Goal: Task Accomplishment & Management: Manage account settings

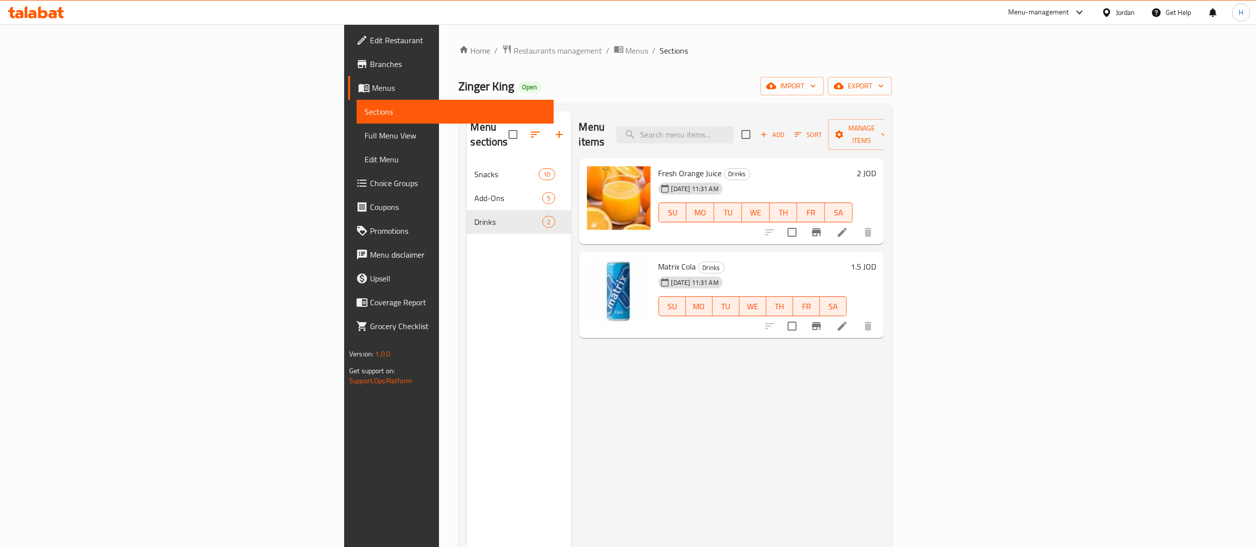
click at [52, 19] on div at bounding box center [36, 12] width 72 height 20
click at [52, 18] on icon at bounding box center [53, 14] width 8 height 8
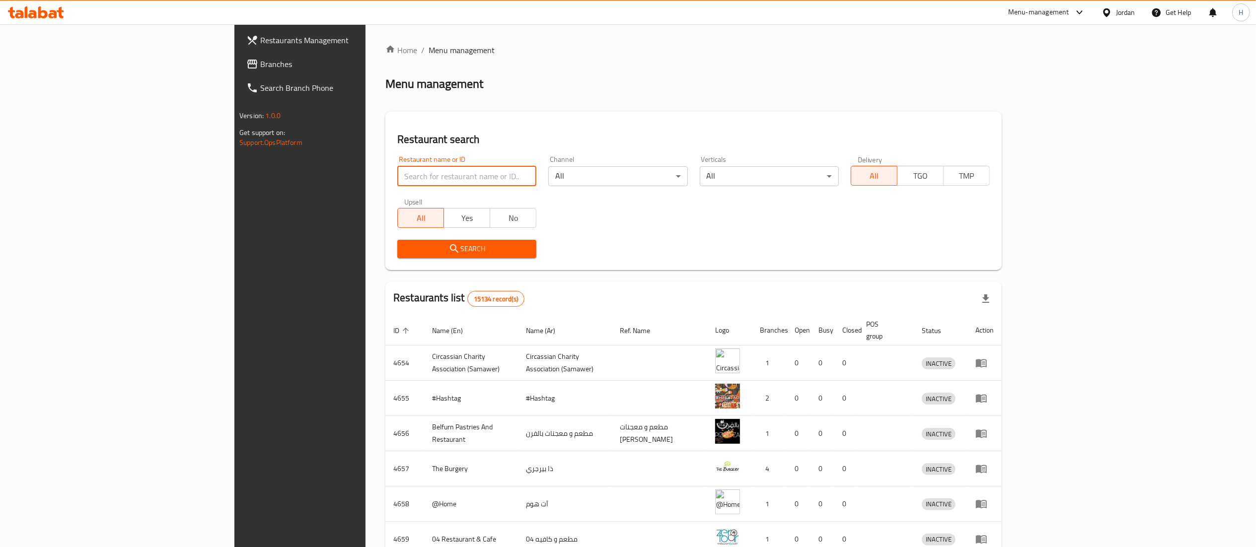
click at [397, 168] on input "search" at bounding box center [466, 176] width 139 height 20
paste input "Matrix Cola"
type input "Matrix Cola"
drag, startPoint x: 306, startPoint y: 180, endPoint x: 94, endPoint y: 190, distance: 212.3
click at [234, 190] on div "Restaurants Management Branches Search Branch Phone Version: 1.0.0 Get support …" at bounding box center [627, 387] width 787 height 727
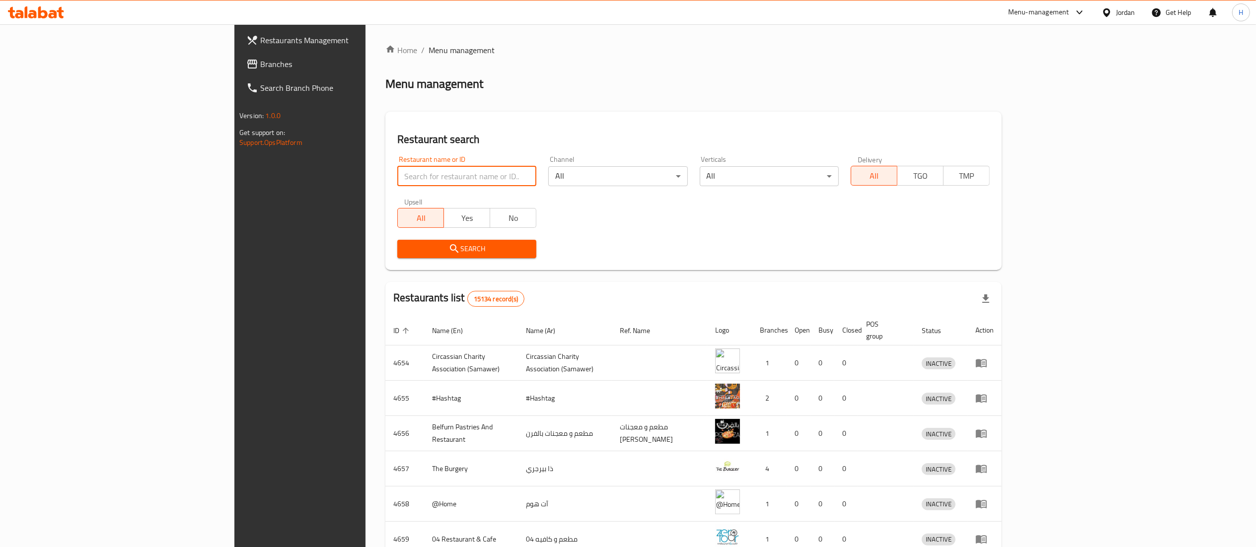
click at [260, 58] on span "Branches" at bounding box center [348, 64] width 176 height 12
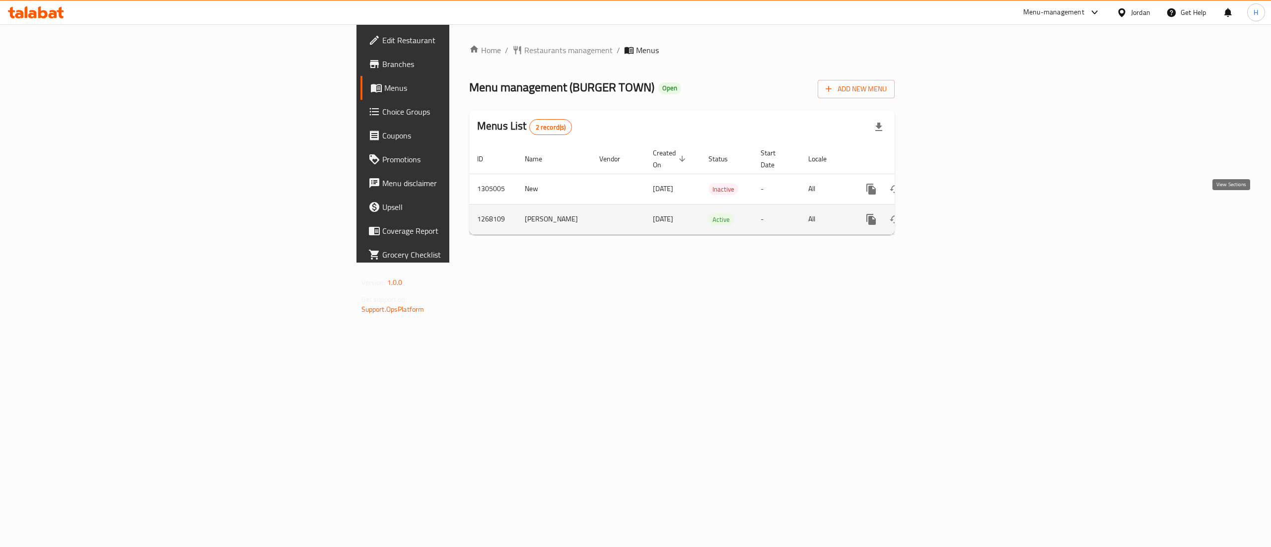
click at [949, 213] on icon "enhanced table" at bounding box center [943, 219] width 12 height 12
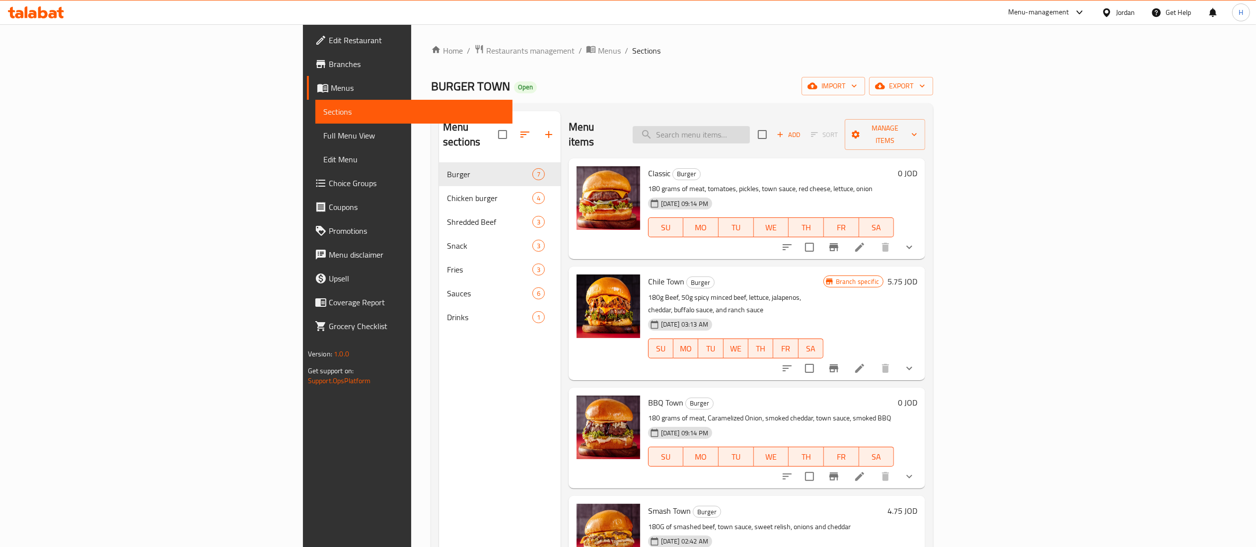
click at [750, 131] on input "search" at bounding box center [691, 134] width 117 height 17
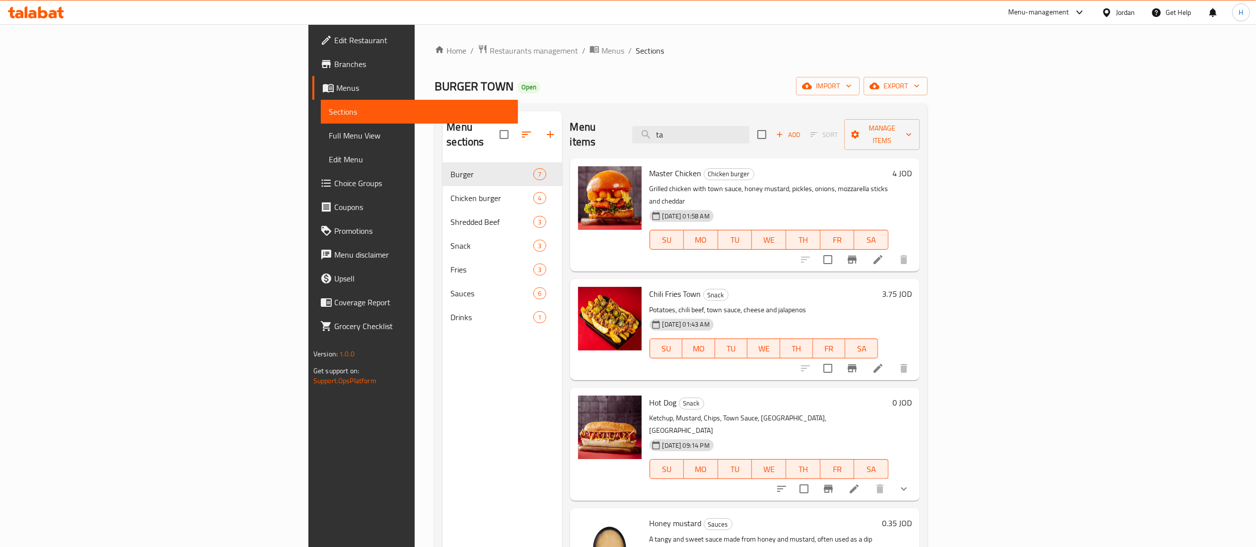
type input "t"
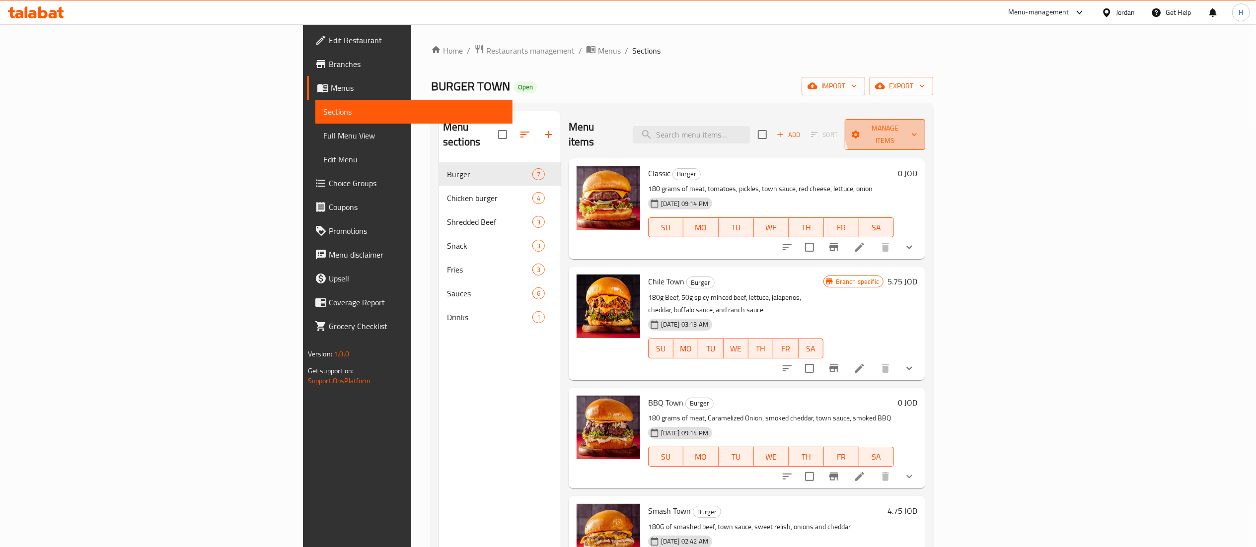
click at [918, 127] on span "Manage items" at bounding box center [884, 134] width 65 height 25
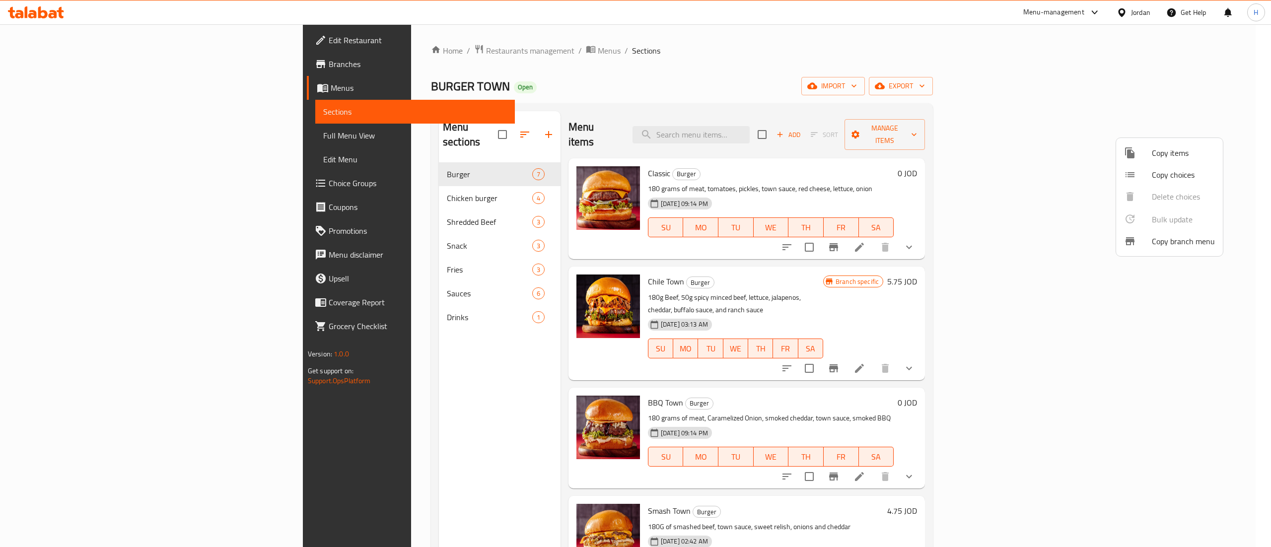
click at [1196, 84] on div at bounding box center [635, 273] width 1271 height 547
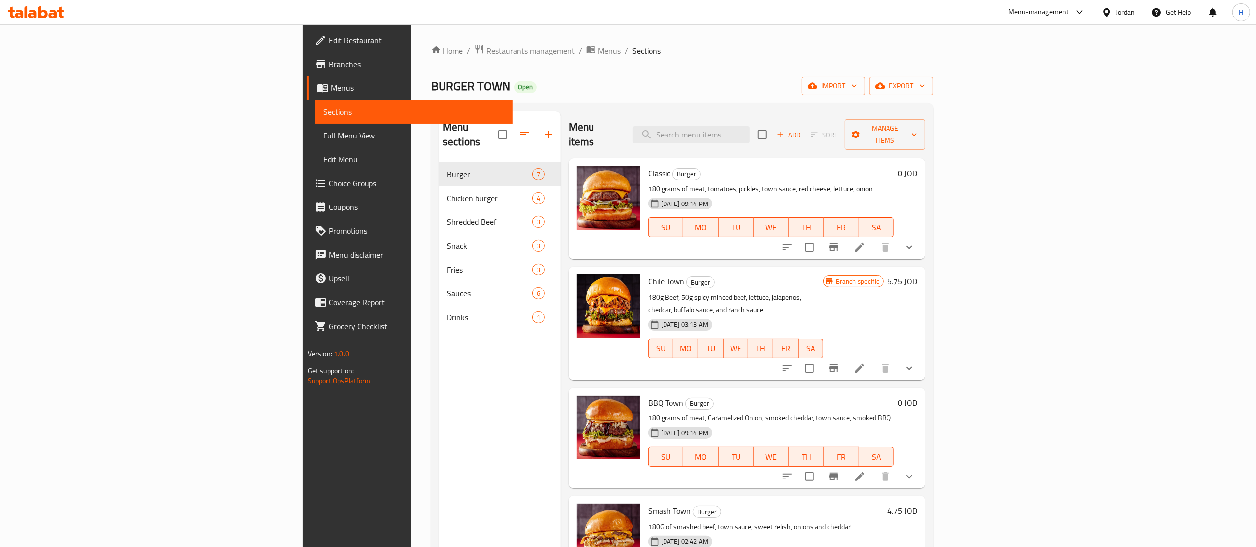
click at [925, 84] on span "export" at bounding box center [901, 86] width 48 height 12
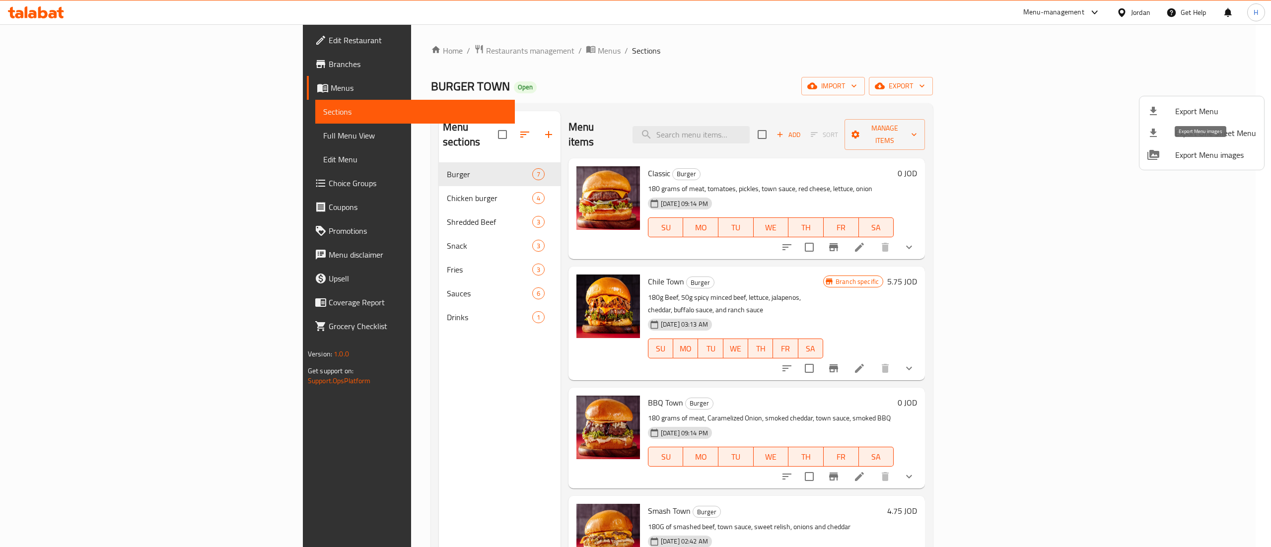
click at [1190, 154] on span "Export Menu images" at bounding box center [1215, 155] width 81 height 12
click at [403, 52] on div at bounding box center [635, 273] width 1271 height 547
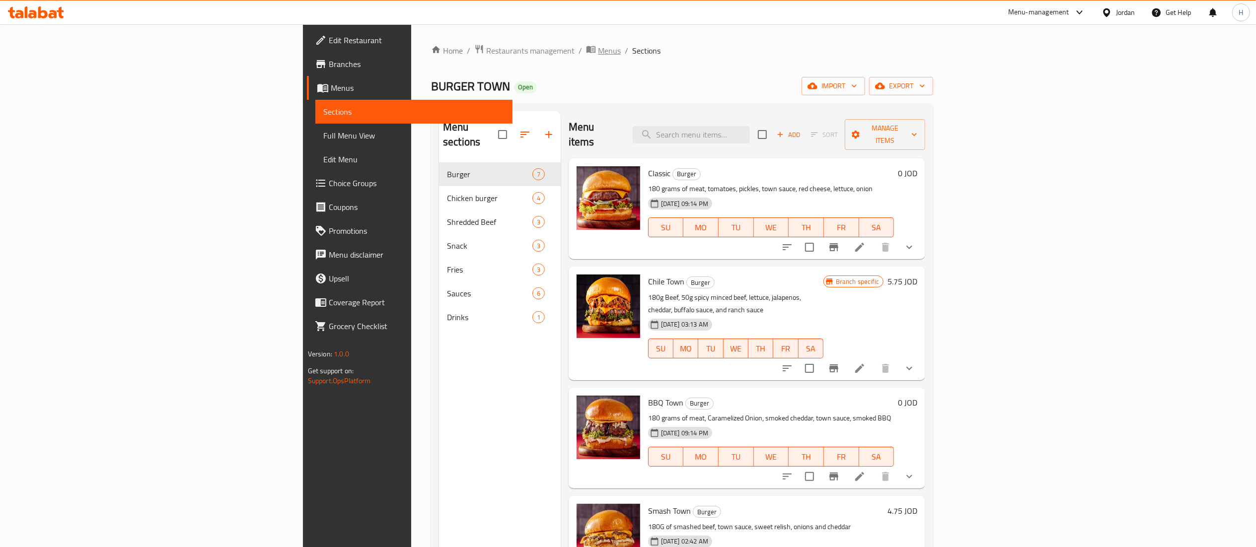
click at [598, 52] on span "Menus" at bounding box center [609, 51] width 23 height 12
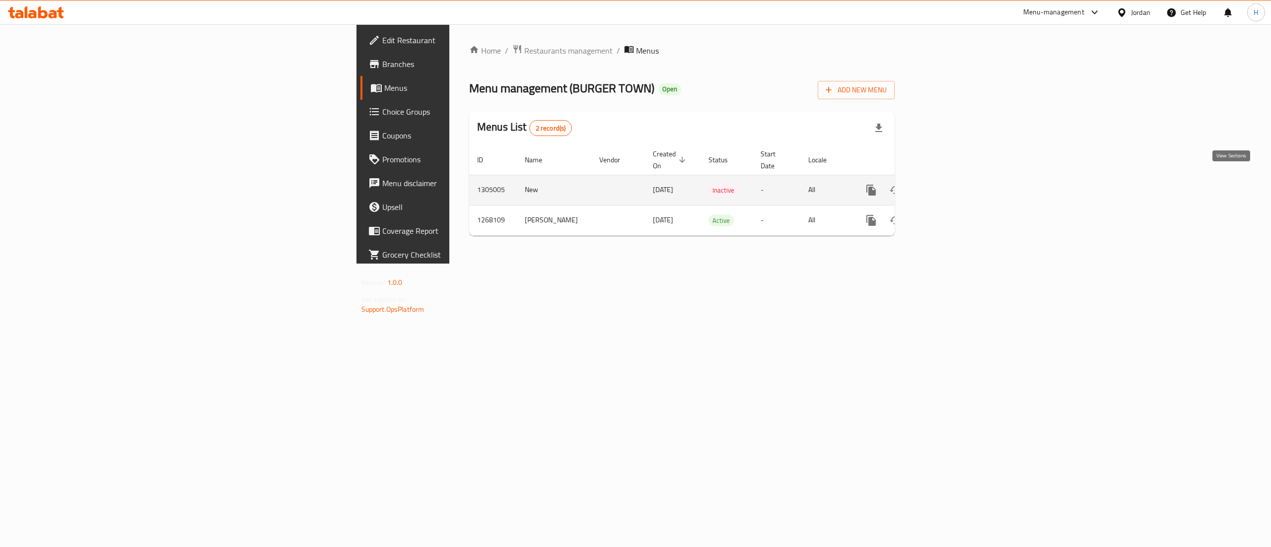
click at [955, 178] on link "enhanced table" at bounding box center [943, 190] width 24 height 24
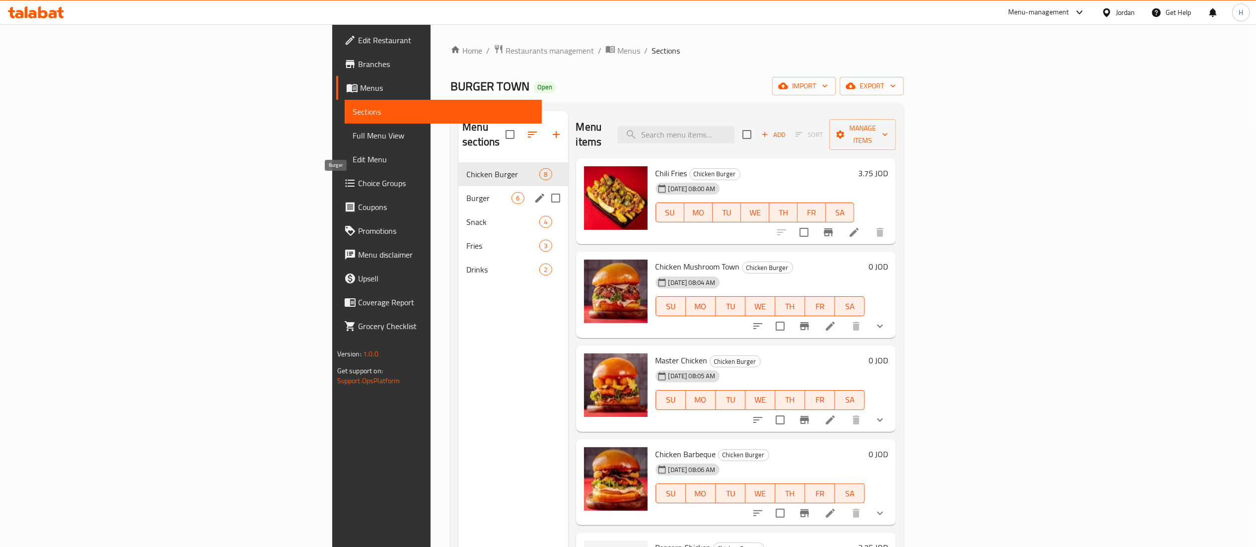
click at [466, 192] on span "Burger" at bounding box center [488, 198] width 45 height 12
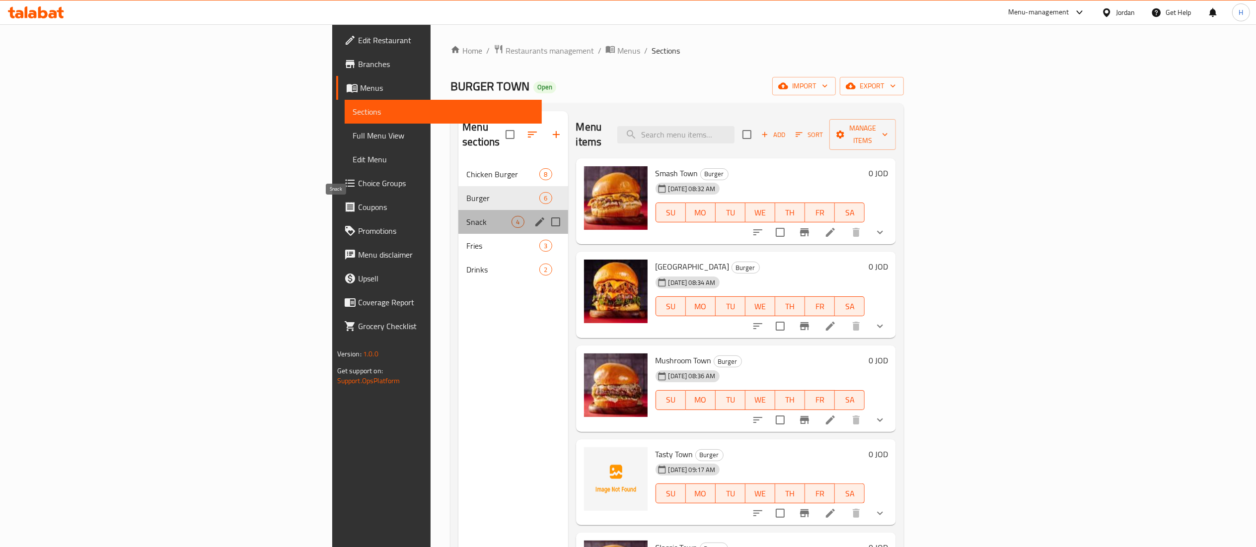
click at [466, 216] on span "Snack" at bounding box center [488, 222] width 45 height 12
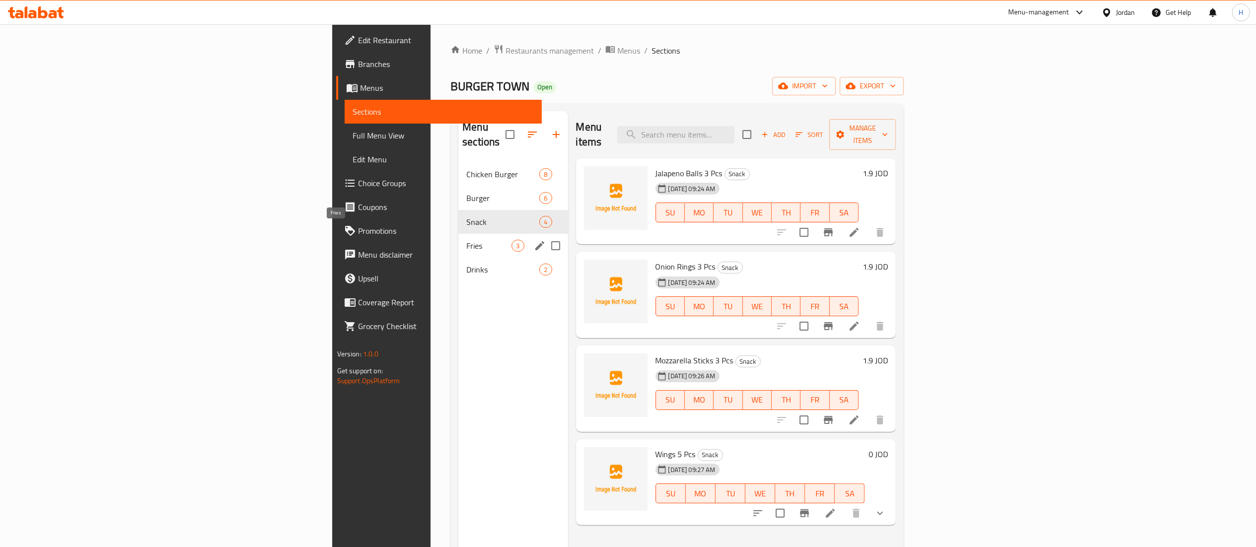
click at [466, 240] on span "Fries" at bounding box center [488, 246] width 45 height 12
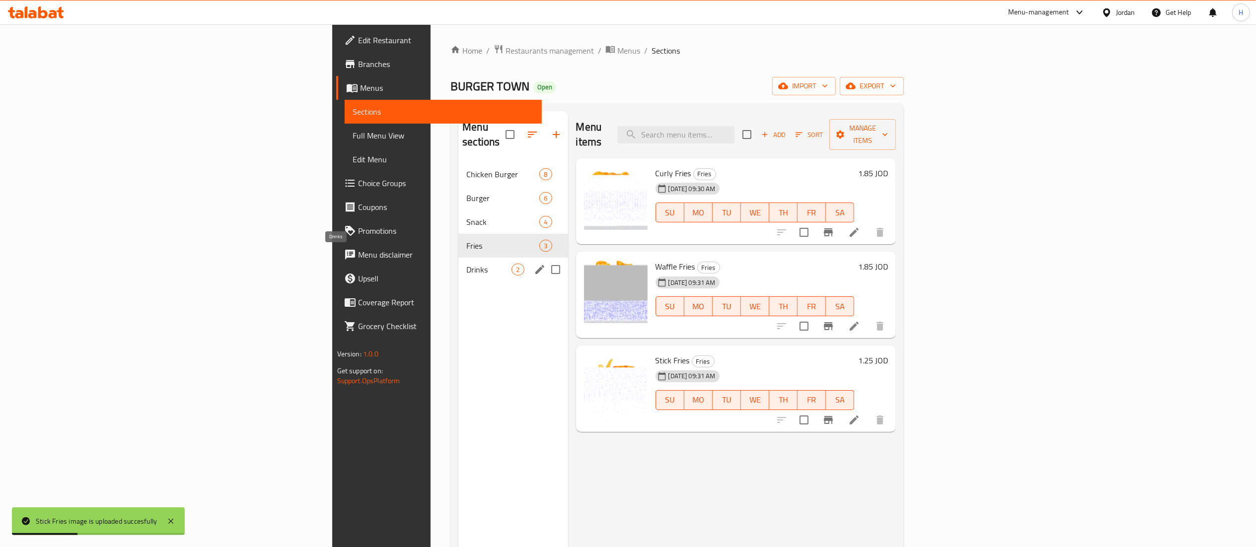
click at [466, 264] on span "Drinks" at bounding box center [488, 270] width 45 height 12
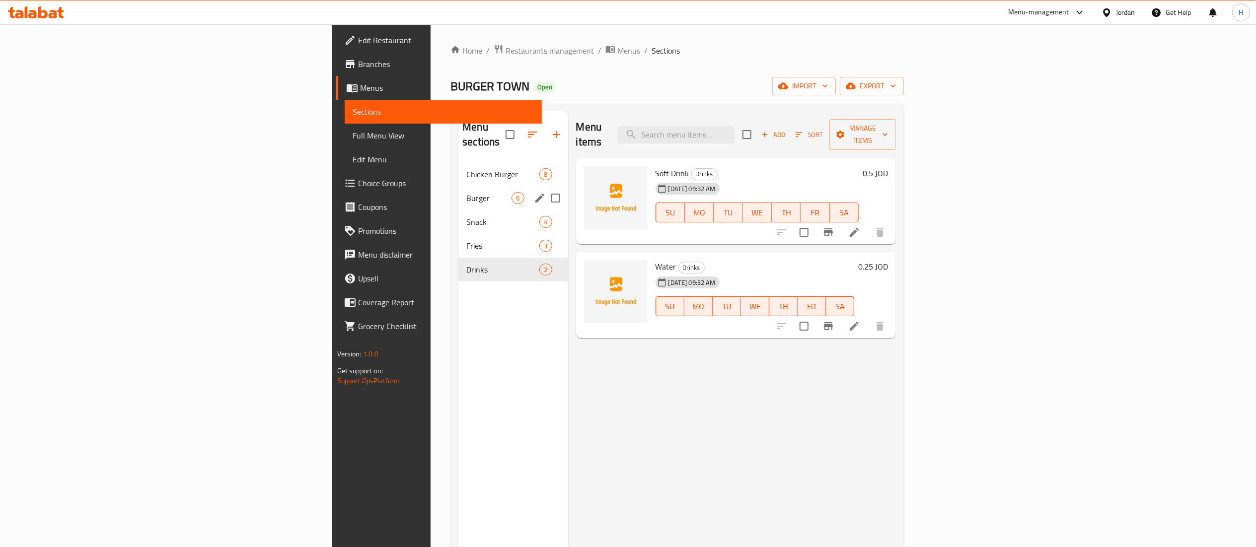
click at [466, 192] on span "Burger" at bounding box center [488, 198] width 45 height 12
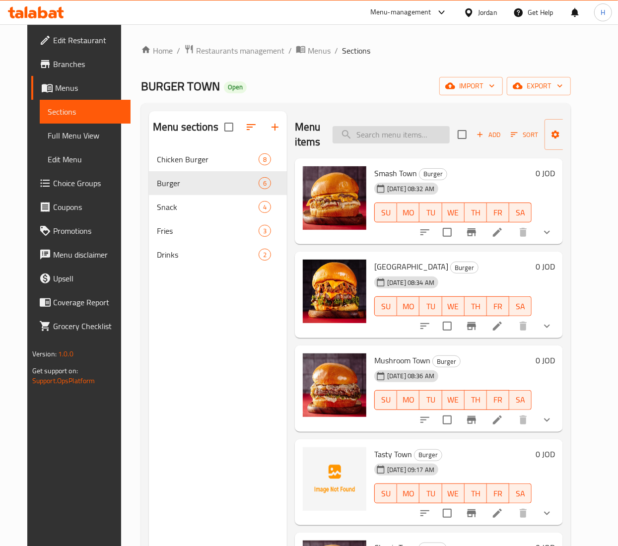
click at [376, 131] on input "search" at bounding box center [391, 134] width 117 height 17
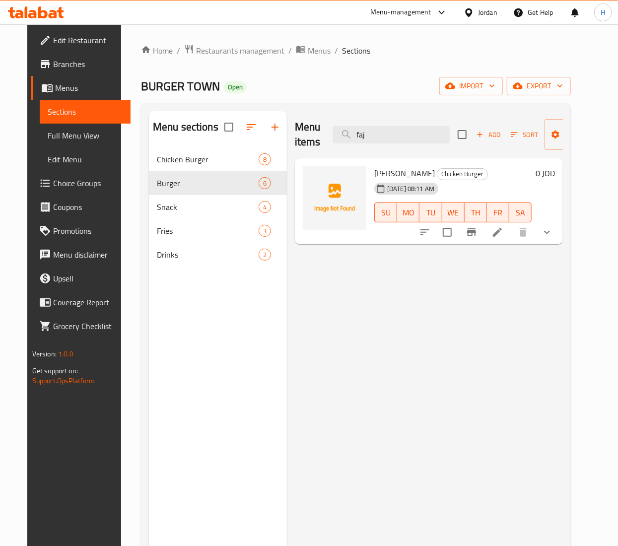
type input "faj"
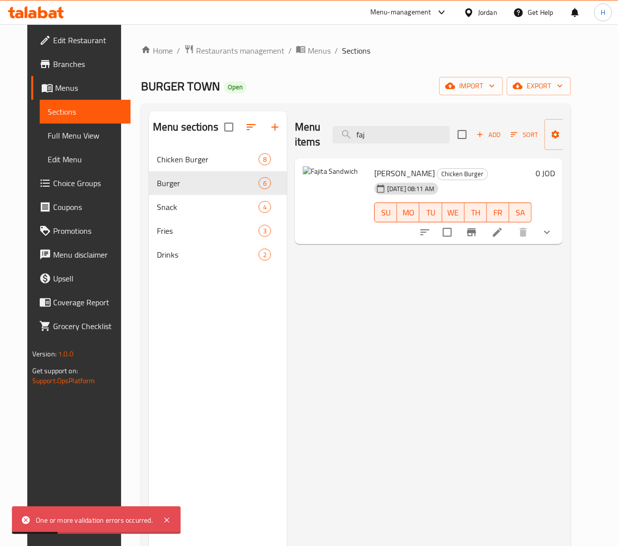
click at [408, 311] on div "Menu items faj Add Sort Manage items Fajita Sandwich Chicken Burger [DATE] 08:1…" at bounding box center [425, 384] width 276 height 546
click at [503, 226] on icon at bounding box center [498, 232] width 12 height 12
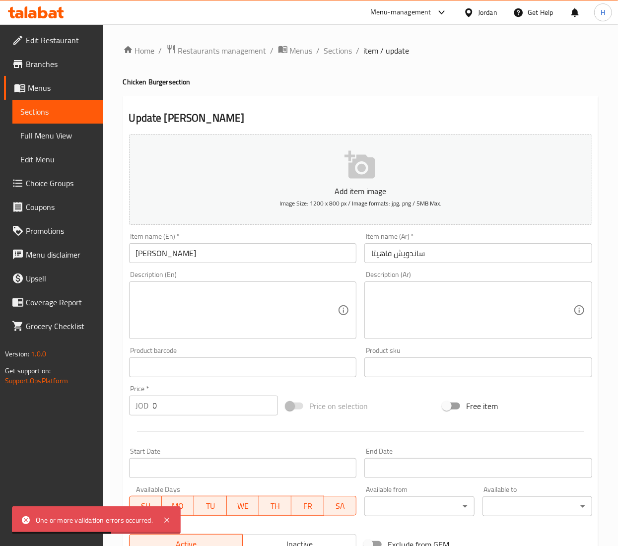
click at [346, 178] on icon "button" at bounding box center [361, 165] width 32 height 32
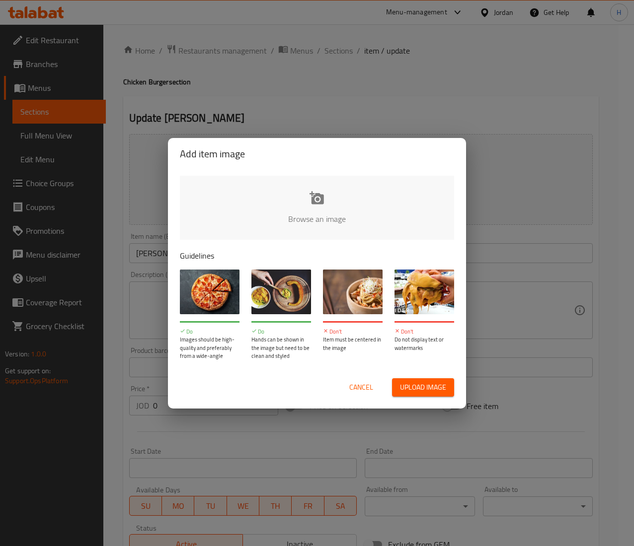
type input "C:\fakepath\فاهيتا.png"
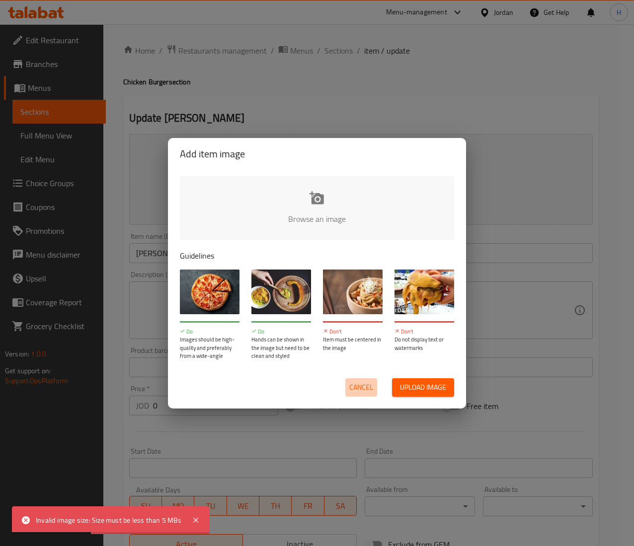
click at [357, 390] on span "Cancel" at bounding box center [361, 387] width 24 height 12
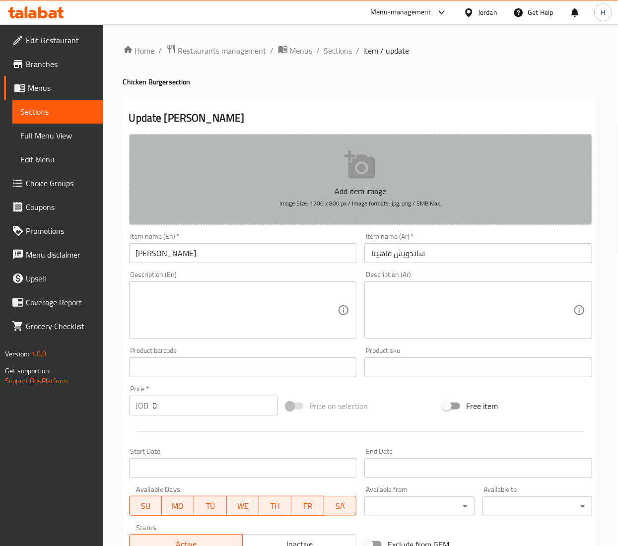
click at [360, 149] on button "Add item image Image Size: 1200 x 800 px / Image formats: jpg, png / 5MB Max." at bounding box center [360, 179] width 463 height 91
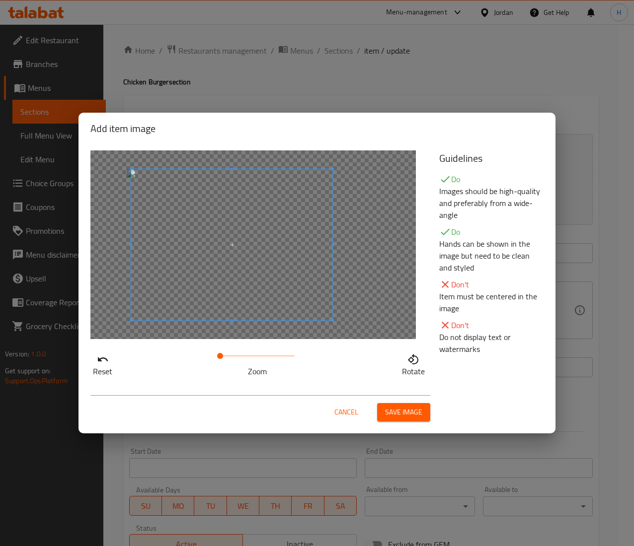
click at [279, 248] on span at bounding box center [231, 244] width 201 height 151
click at [392, 411] on span "Save image" at bounding box center [403, 412] width 37 height 12
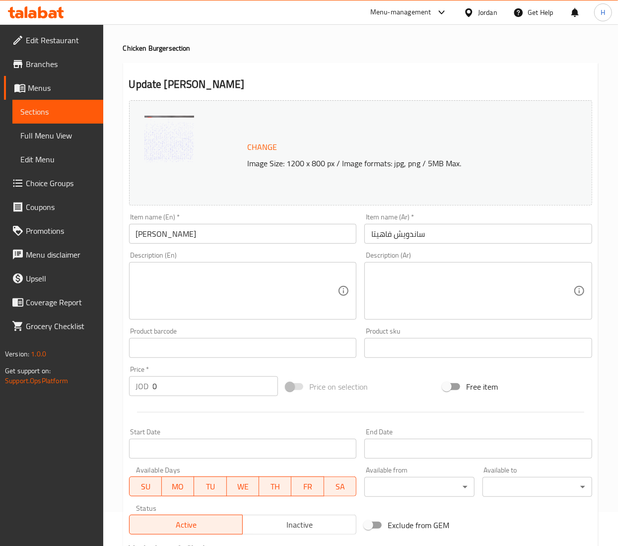
scroll to position [193, 0]
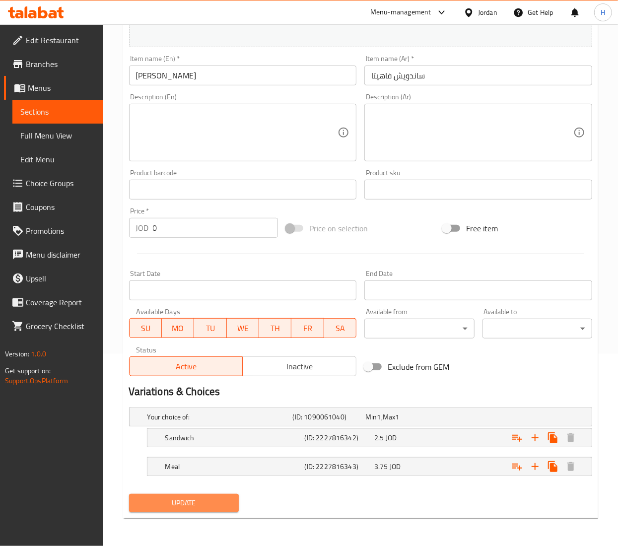
click at [180, 501] on span "Update" at bounding box center [184, 503] width 94 height 12
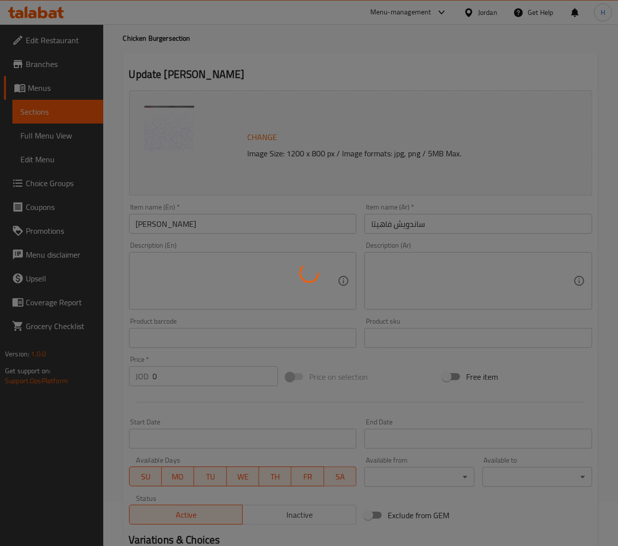
scroll to position [0, 0]
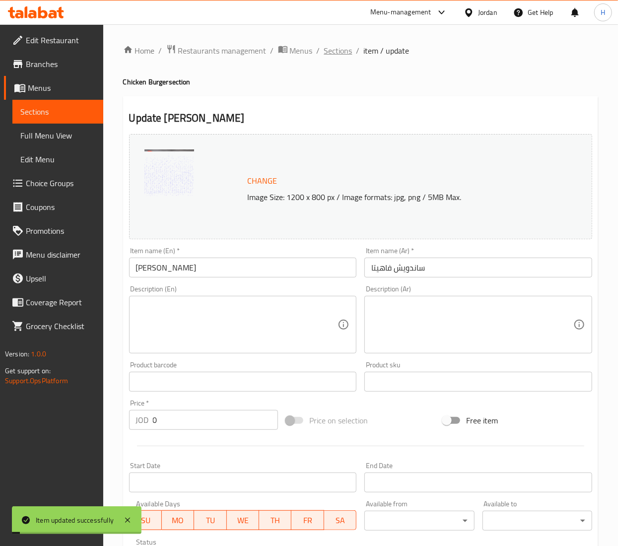
click at [340, 50] on span "Sections" at bounding box center [338, 51] width 28 height 12
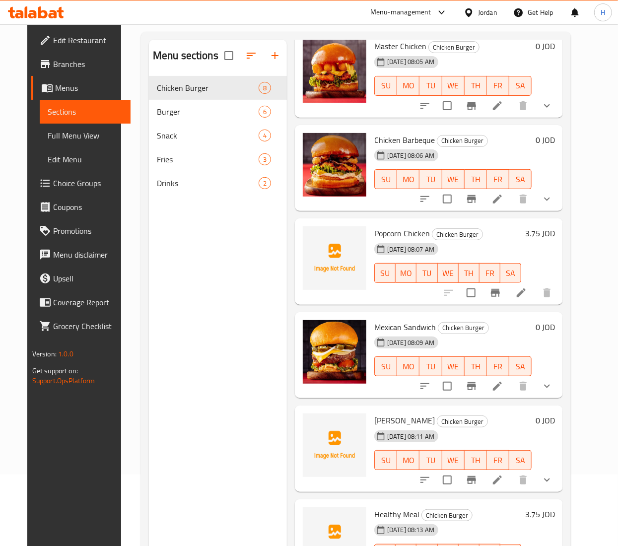
scroll to position [40, 0]
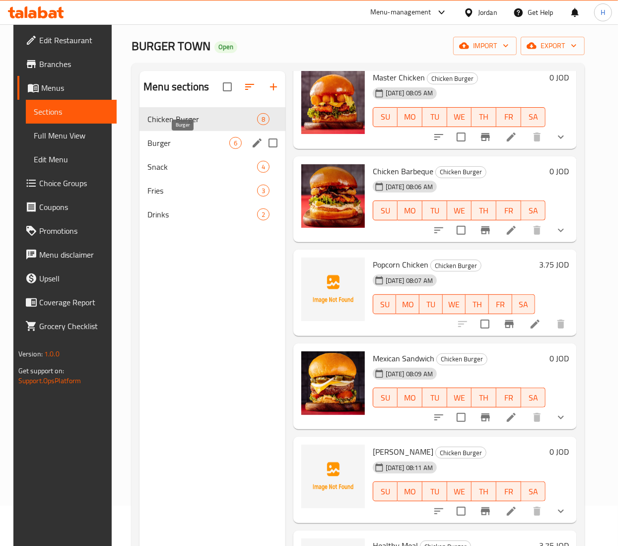
click at [151, 150] on div "Burger 6" at bounding box center [213, 143] width 146 height 24
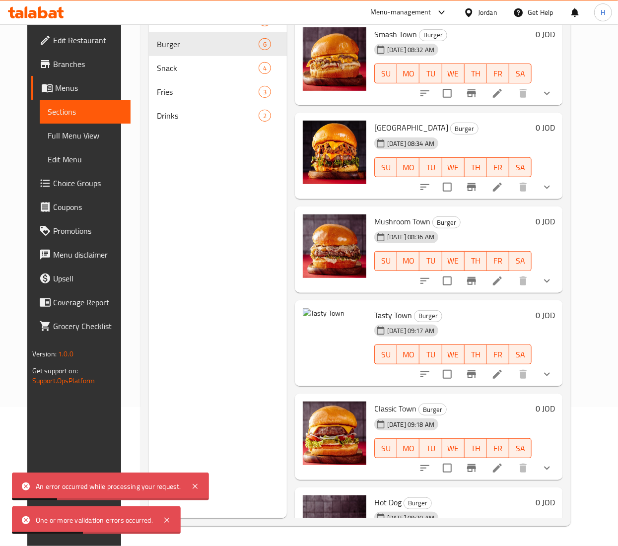
click at [511, 371] on li at bounding box center [498, 374] width 28 height 18
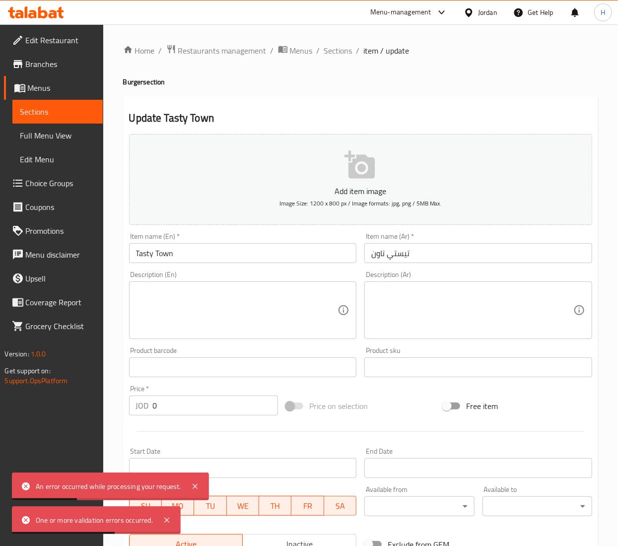
click at [346, 181] on icon "button" at bounding box center [361, 165] width 32 height 32
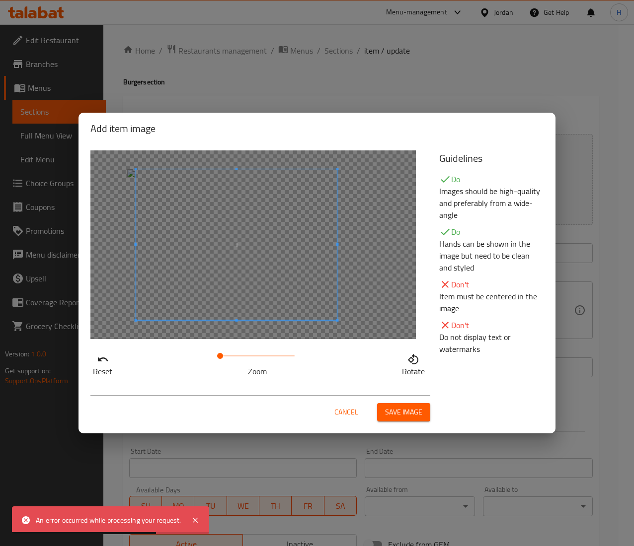
click at [299, 258] on span at bounding box center [236, 244] width 201 height 151
click at [422, 419] on span "Save image" at bounding box center [403, 412] width 37 height 12
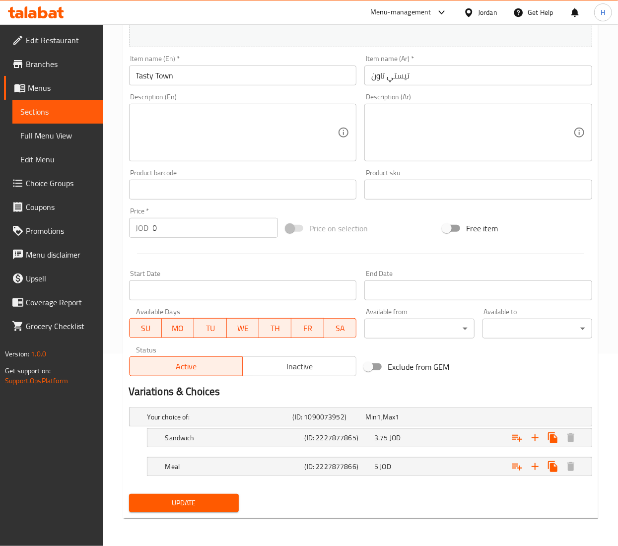
click at [226, 500] on span "Update" at bounding box center [184, 503] width 94 height 12
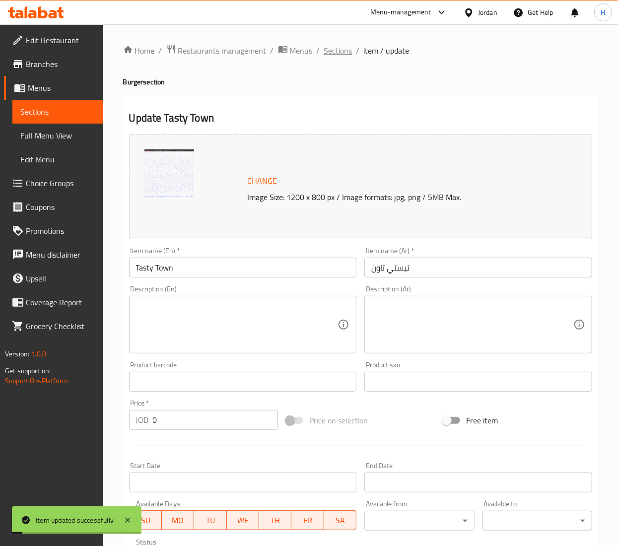
click at [344, 52] on span "Sections" at bounding box center [338, 51] width 28 height 12
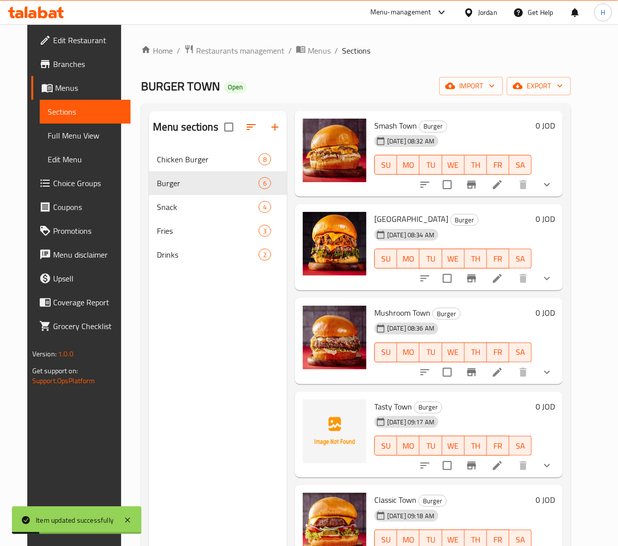
scroll to position [71, 0]
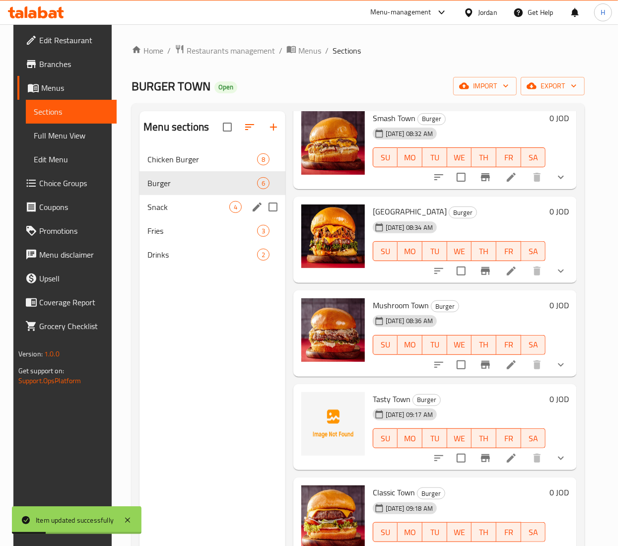
click at [173, 200] on div "Snack 4" at bounding box center [213, 207] width 146 height 24
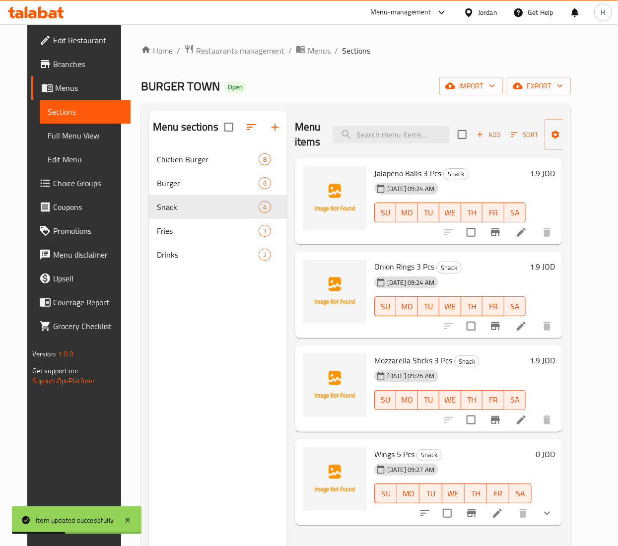
scroll to position [140, 0]
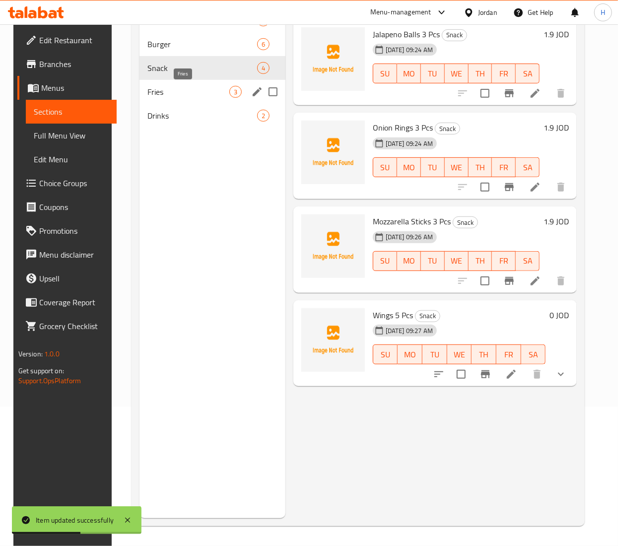
click at [193, 95] on span "Fries" at bounding box center [188, 92] width 82 height 12
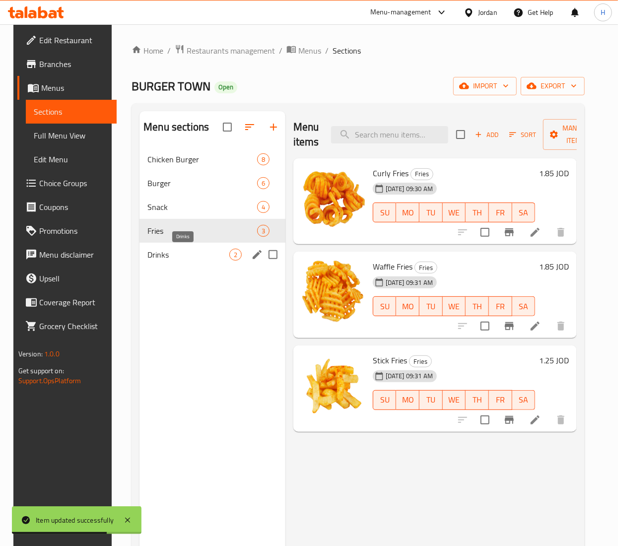
click at [179, 256] on span "Drinks" at bounding box center [188, 255] width 82 height 12
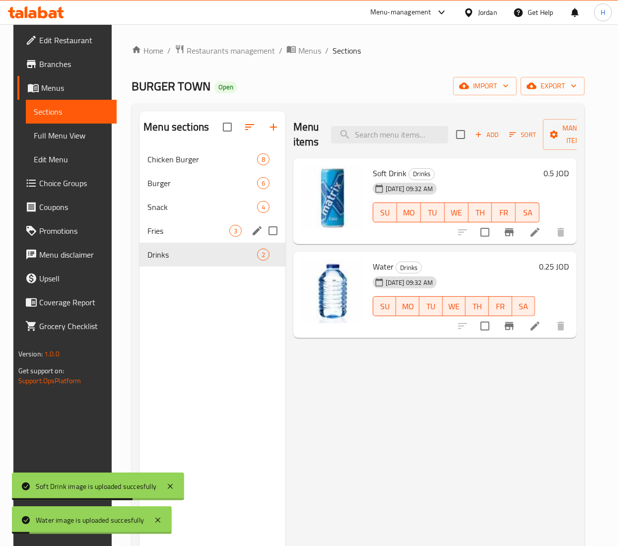
click at [179, 238] on div "Fries 3" at bounding box center [213, 231] width 146 height 24
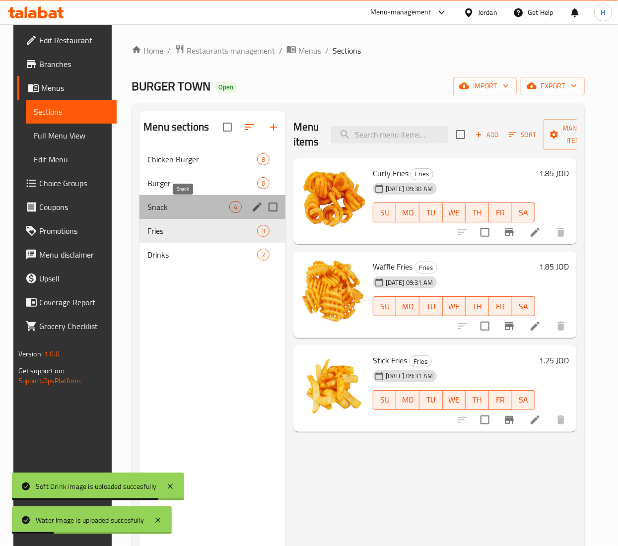
click at [181, 209] on span "Snack" at bounding box center [188, 207] width 82 height 12
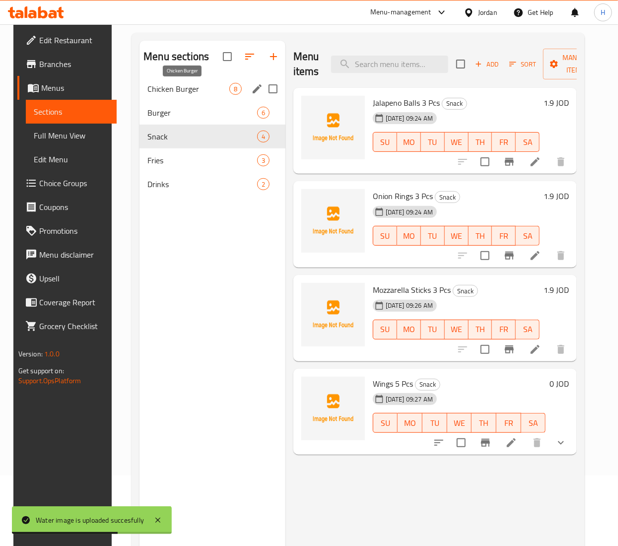
scroll to position [40, 0]
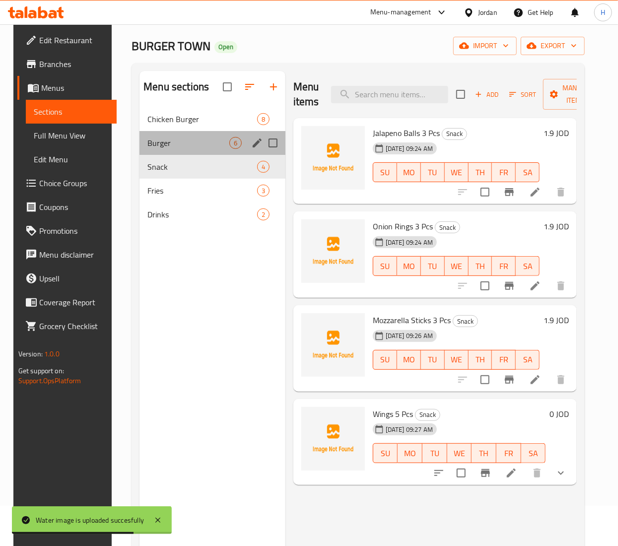
click at [155, 153] on div "Burger 6" at bounding box center [213, 143] width 146 height 24
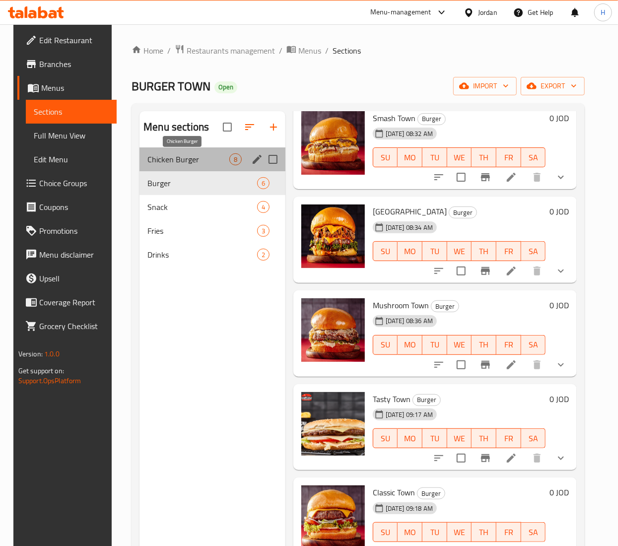
click at [148, 160] on span "Chicken Burger" at bounding box center [188, 159] width 82 height 12
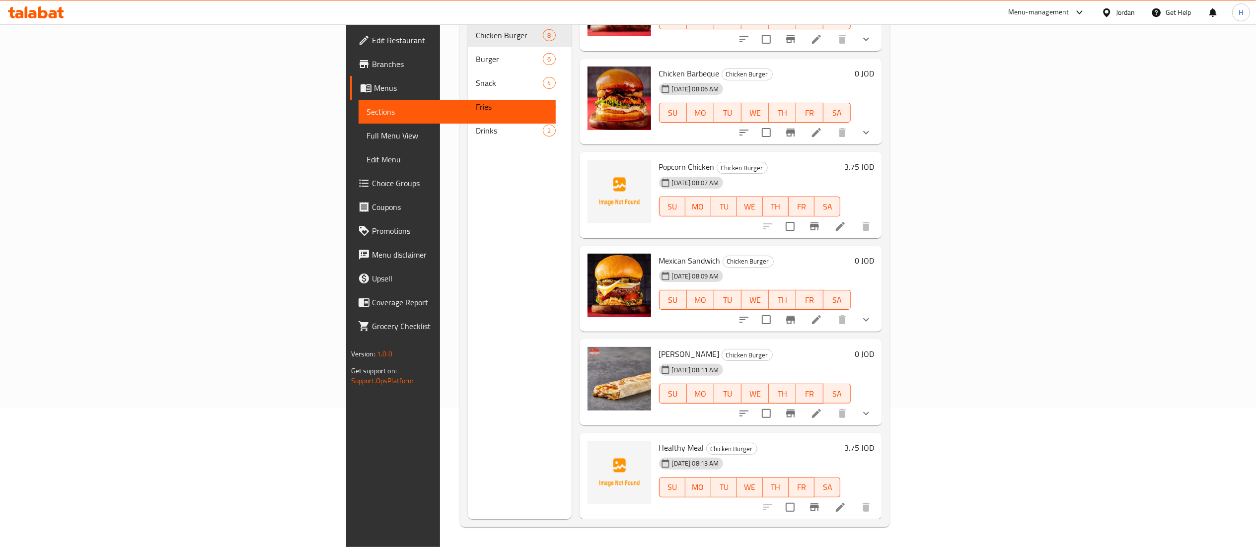
scroll to position [226, 0]
